Goal: Information Seeking & Learning: Learn about a topic

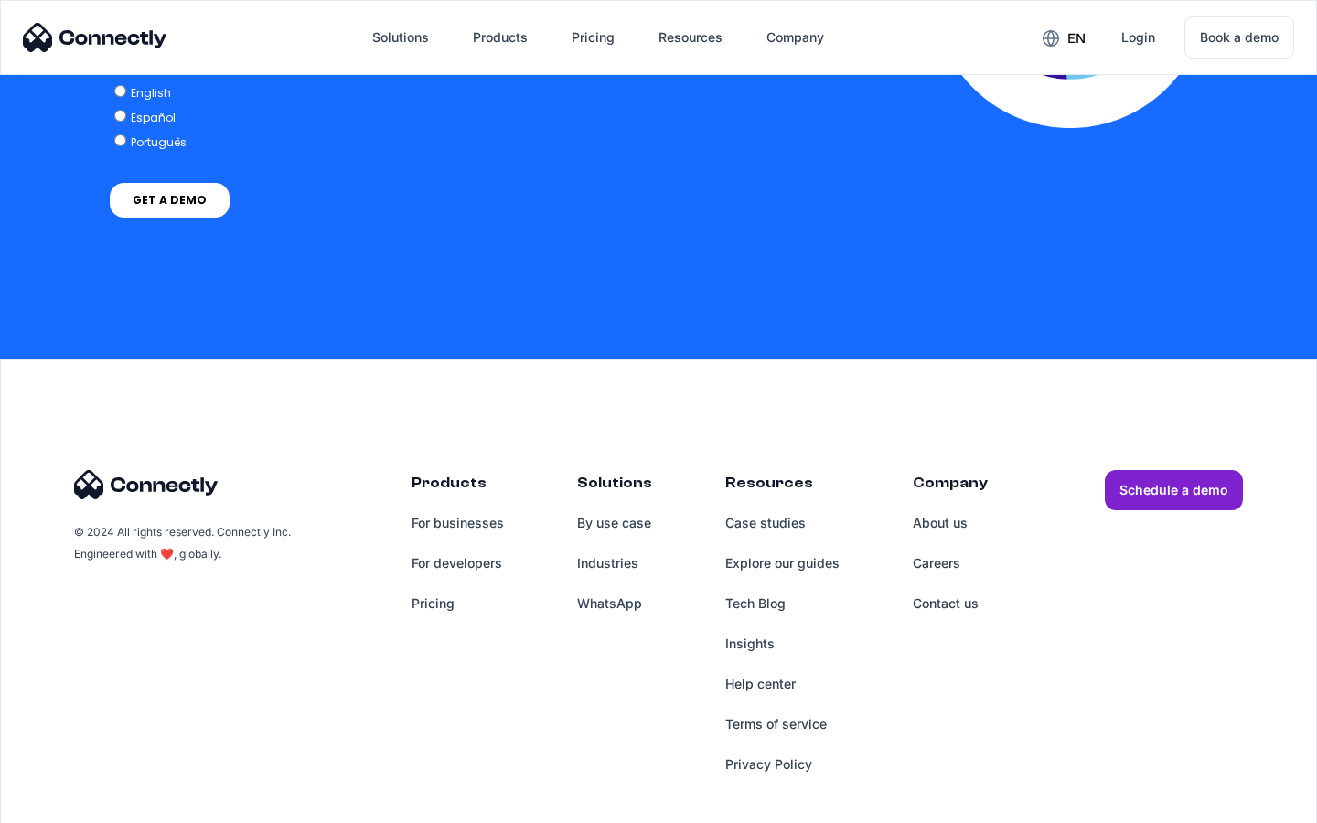
scroll to position [4015, 0]
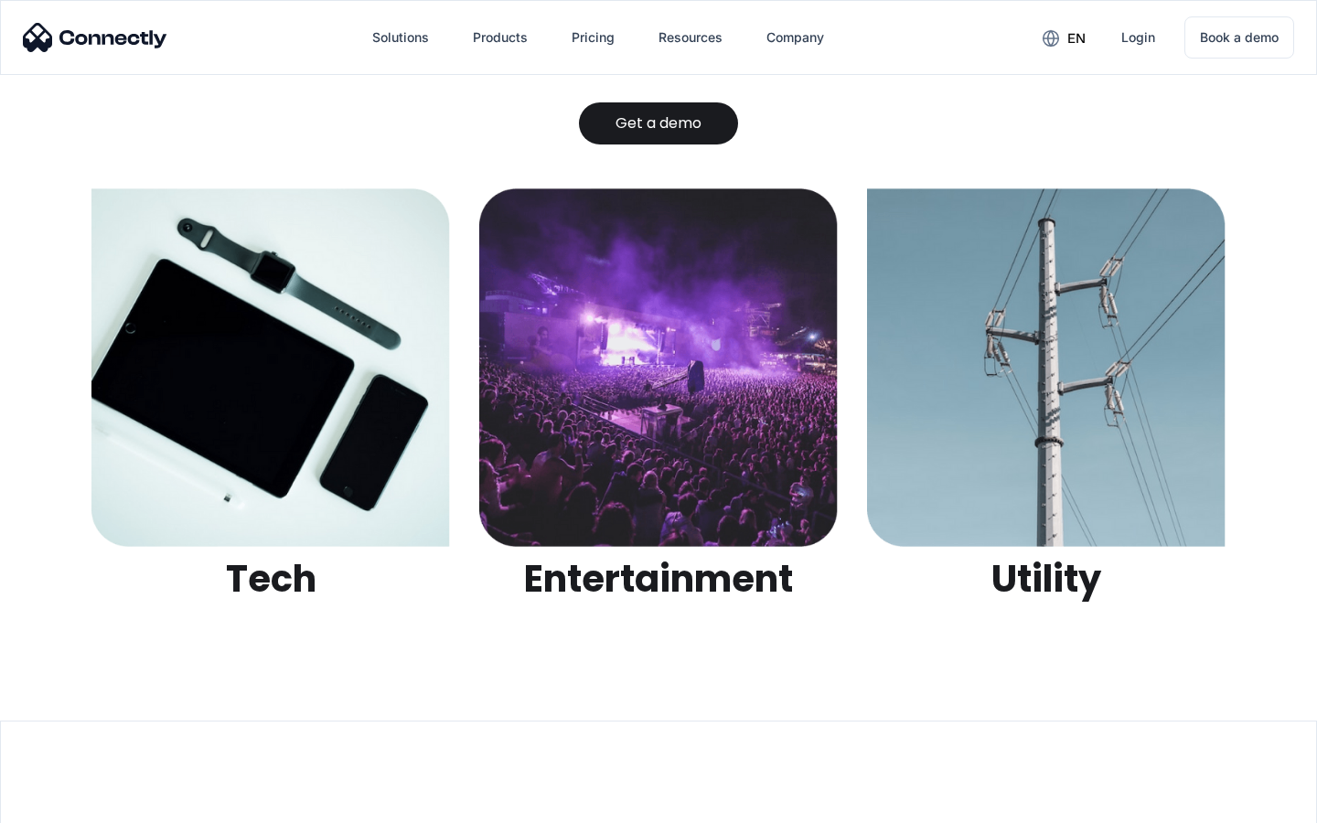
scroll to position [5770, 0]
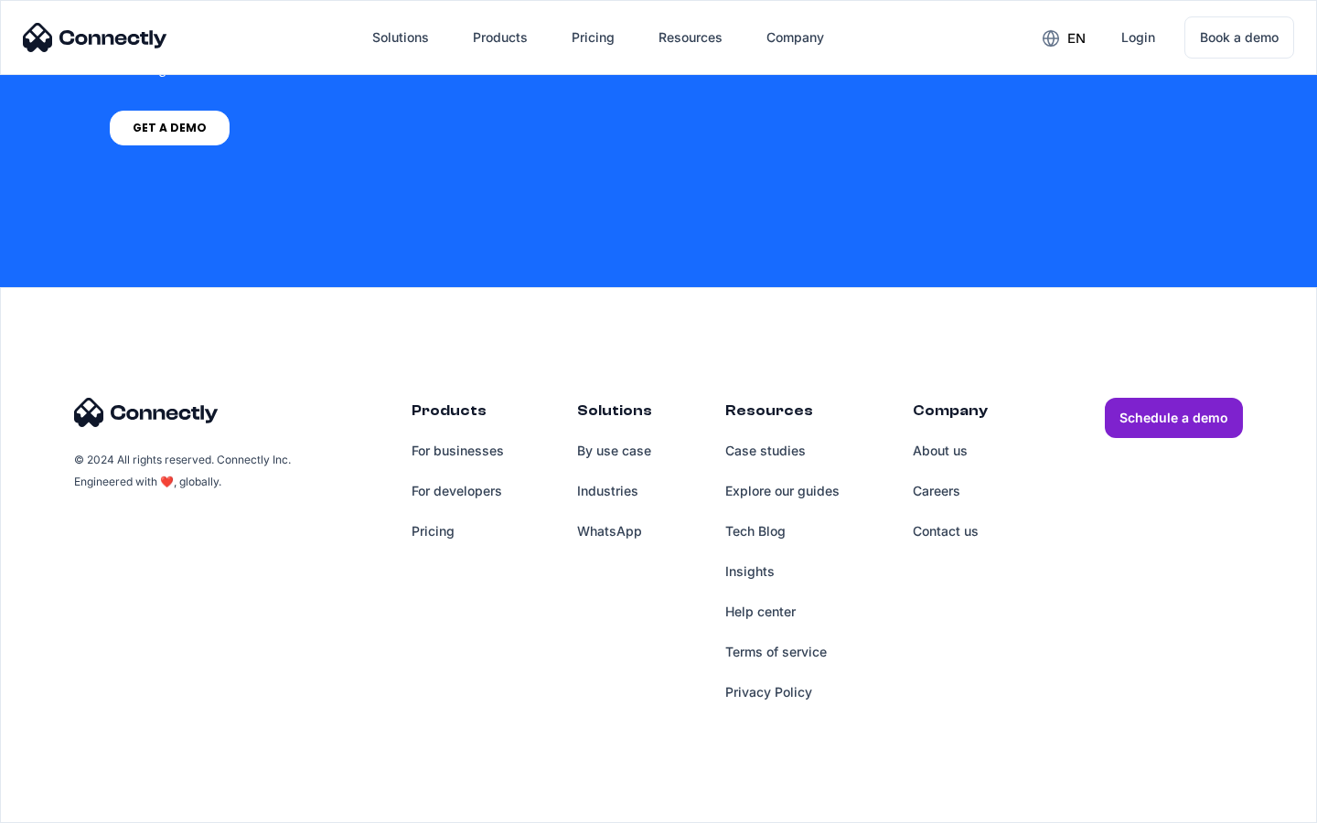
scroll to position [1387, 0]
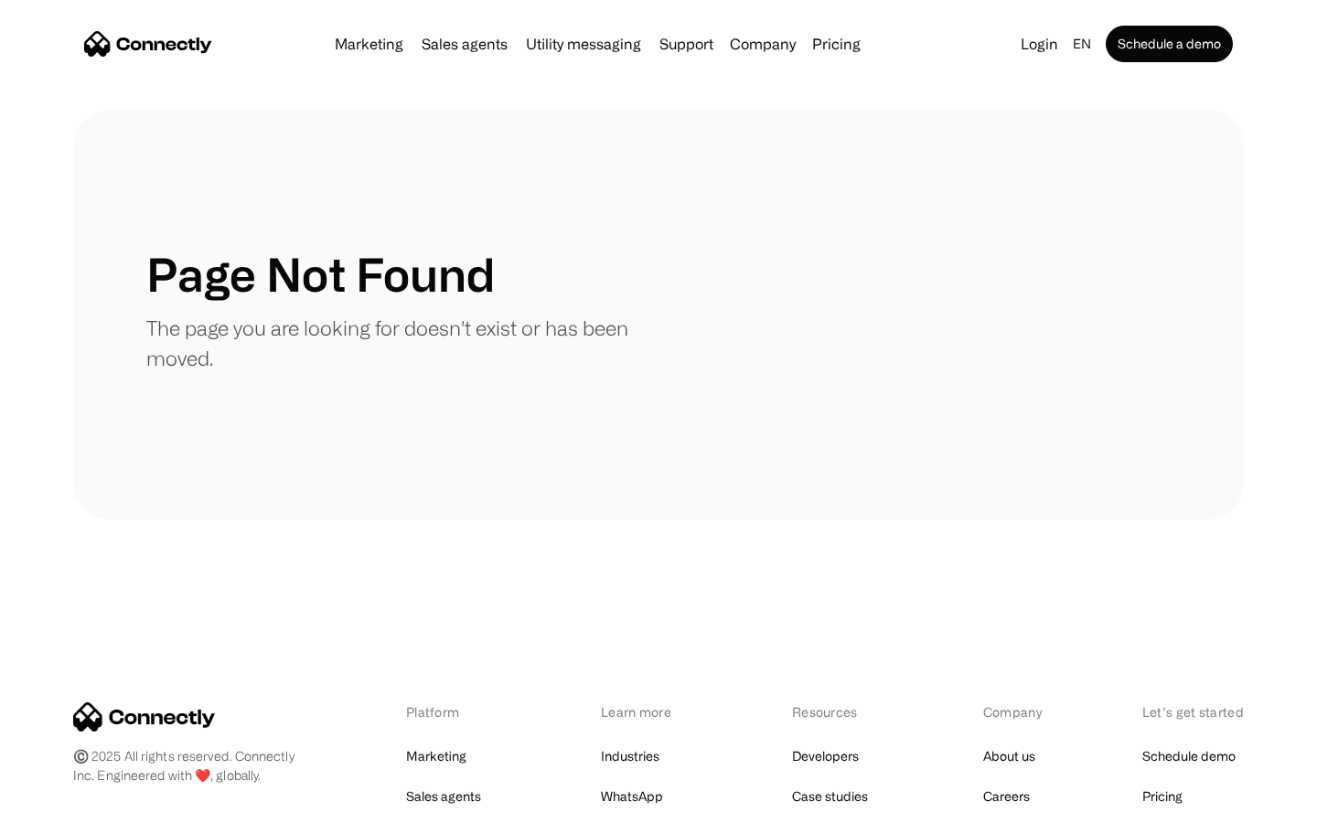
scroll to position [334, 0]
